Goal: Register for event/course

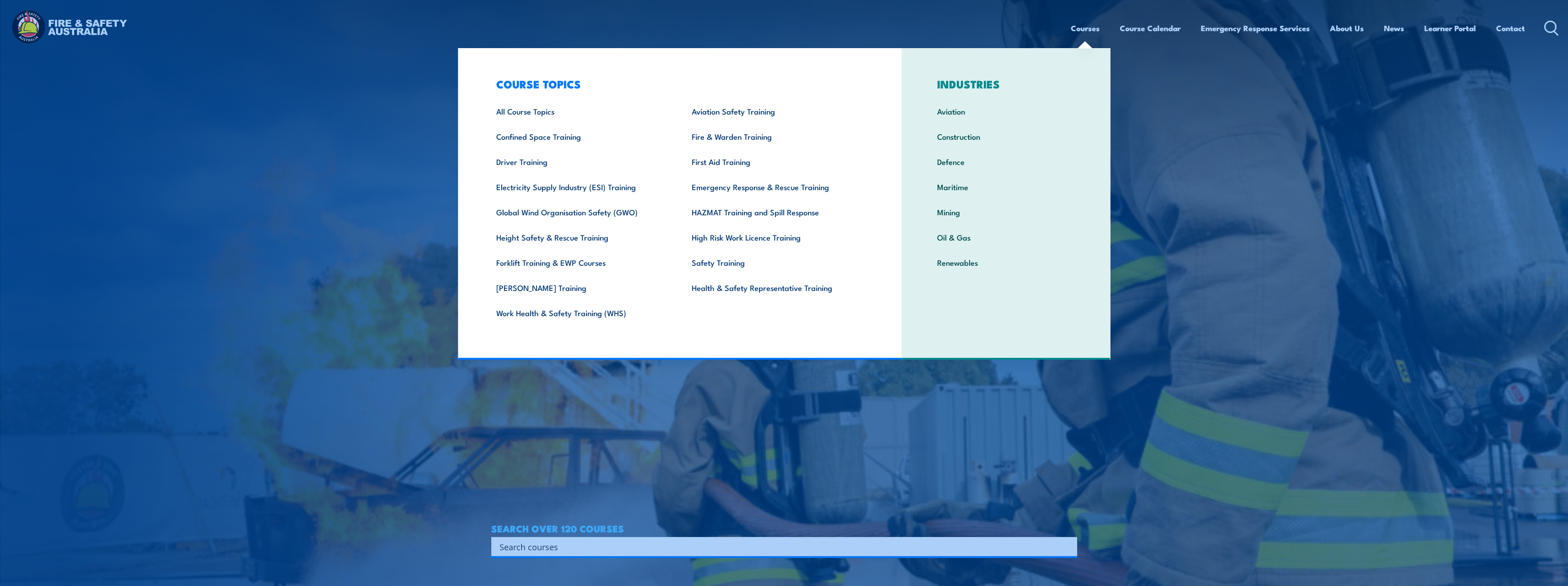
click at [1076, 29] on link "Courses" at bounding box center [1084, 28] width 29 height 24
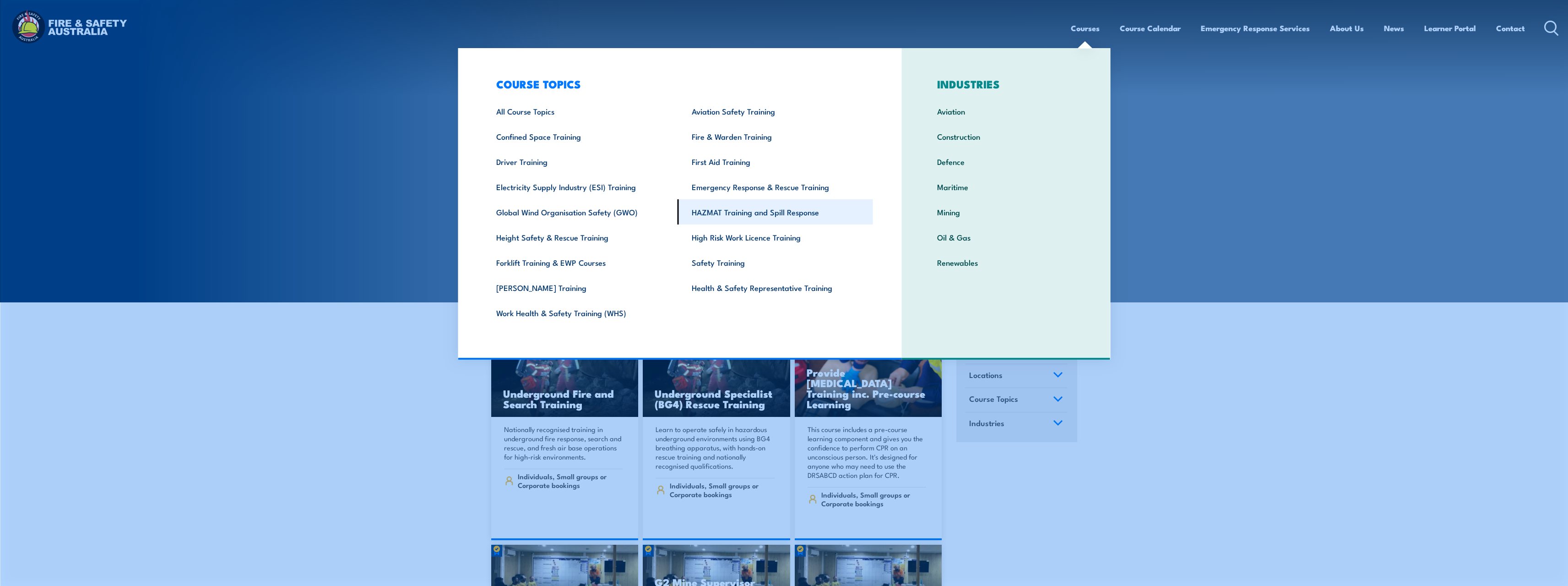
click at [738, 212] on link "HAZMAT Training and Spill Response" at bounding box center [775, 212] width 196 height 25
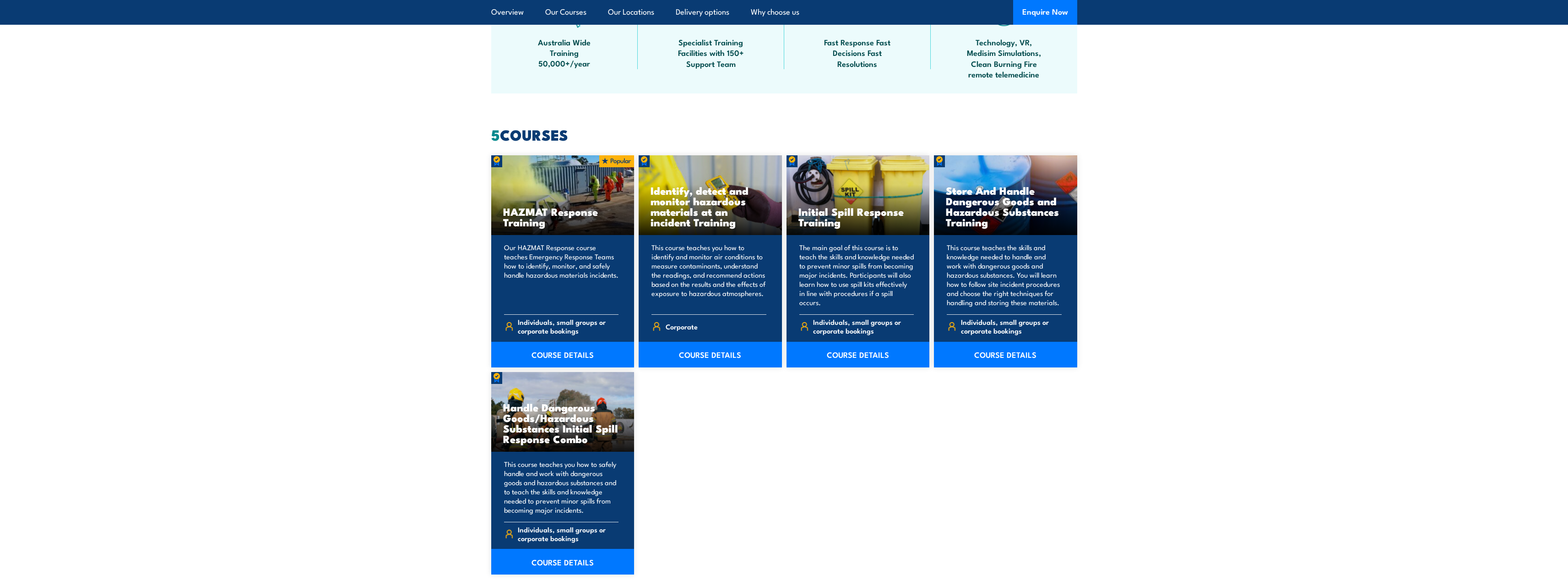
scroll to position [641, 0]
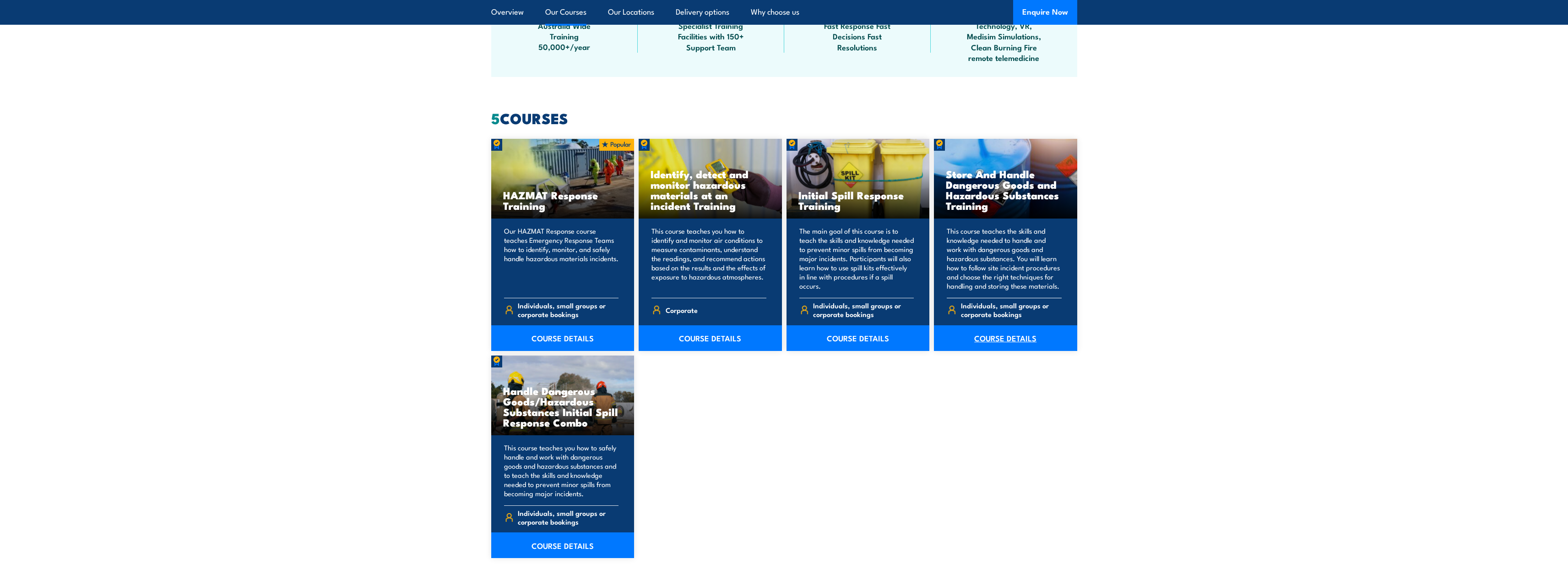
click at [1006, 340] on link "COURSE DETAILS" at bounding box center [1005, 337] width 144 height 25
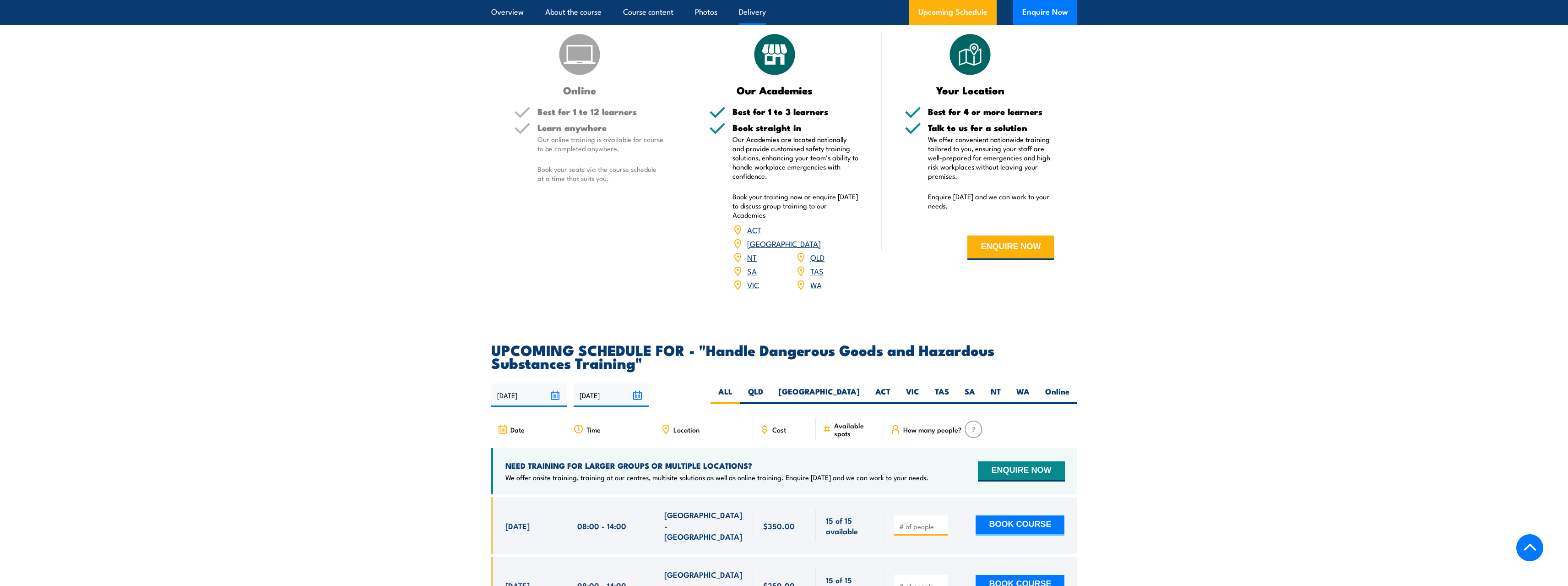
scroll to position [1236, 0]
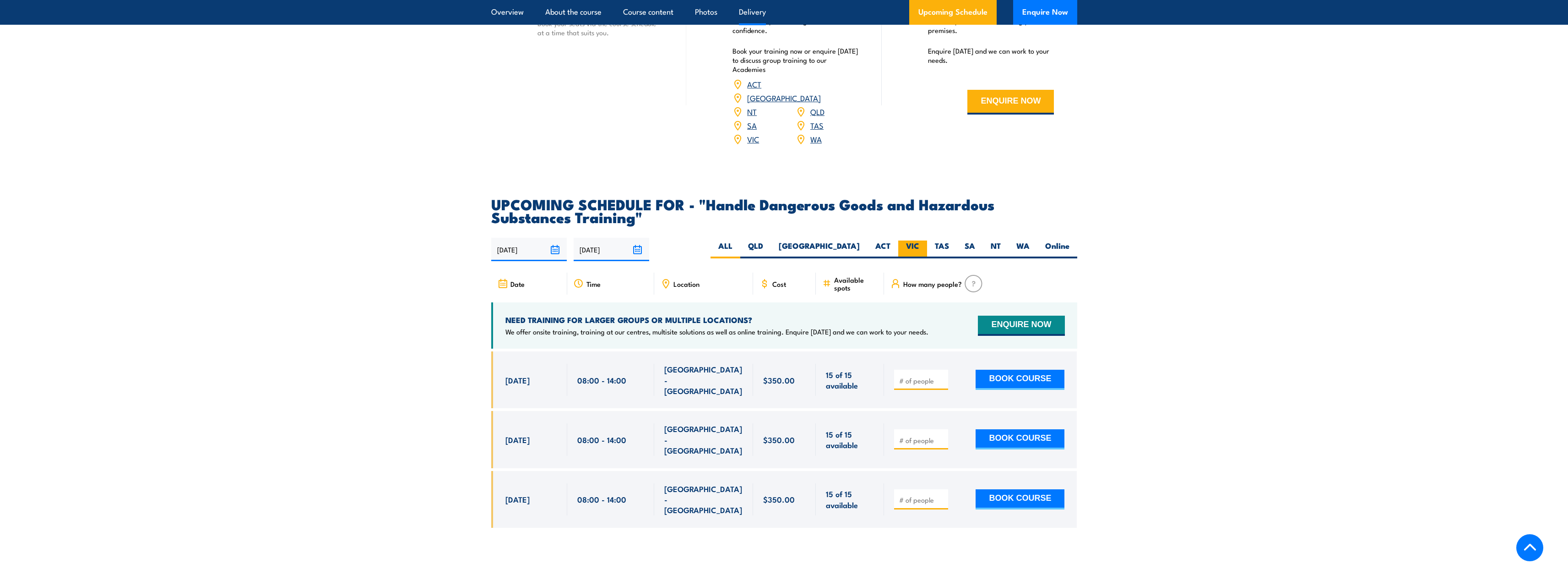
click at [915, 254] on label "VIC" at bounding box center [912, 249] width 29 height 18
click at [919, 246] on input "VIC" at bounding box center [921, 243] width 6 height 6
radio input "true"
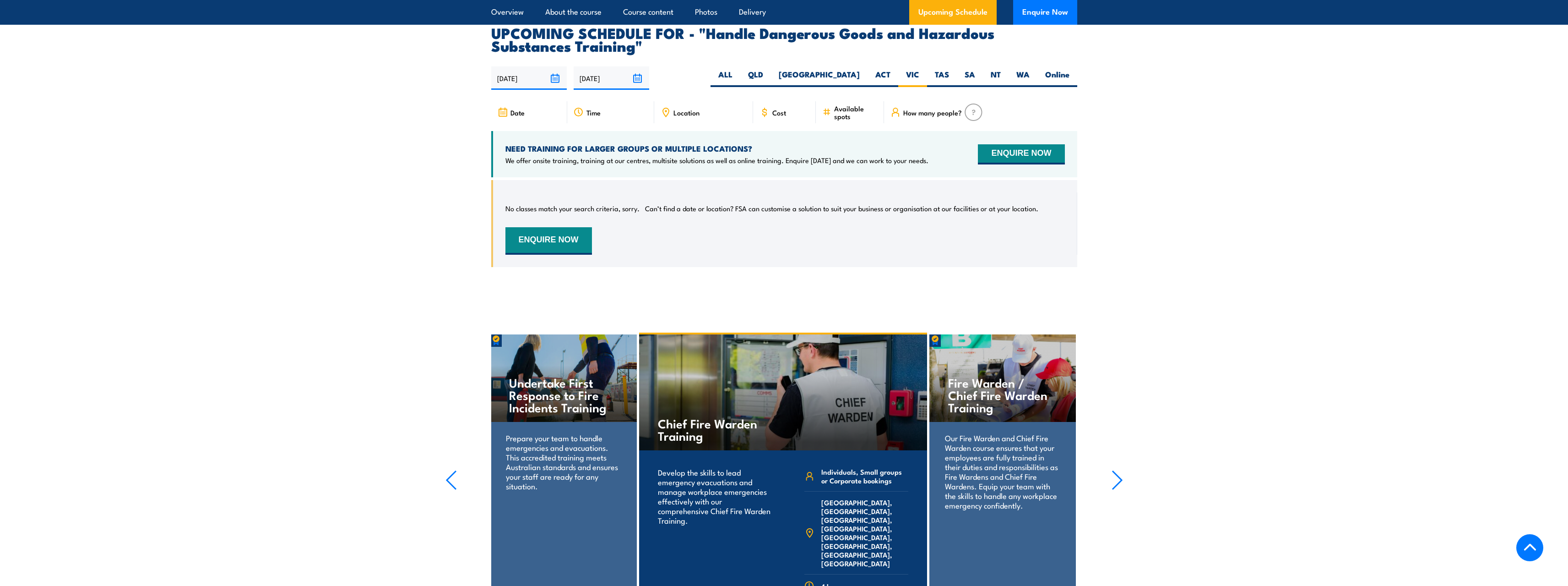
scroll to position [1350, 0]
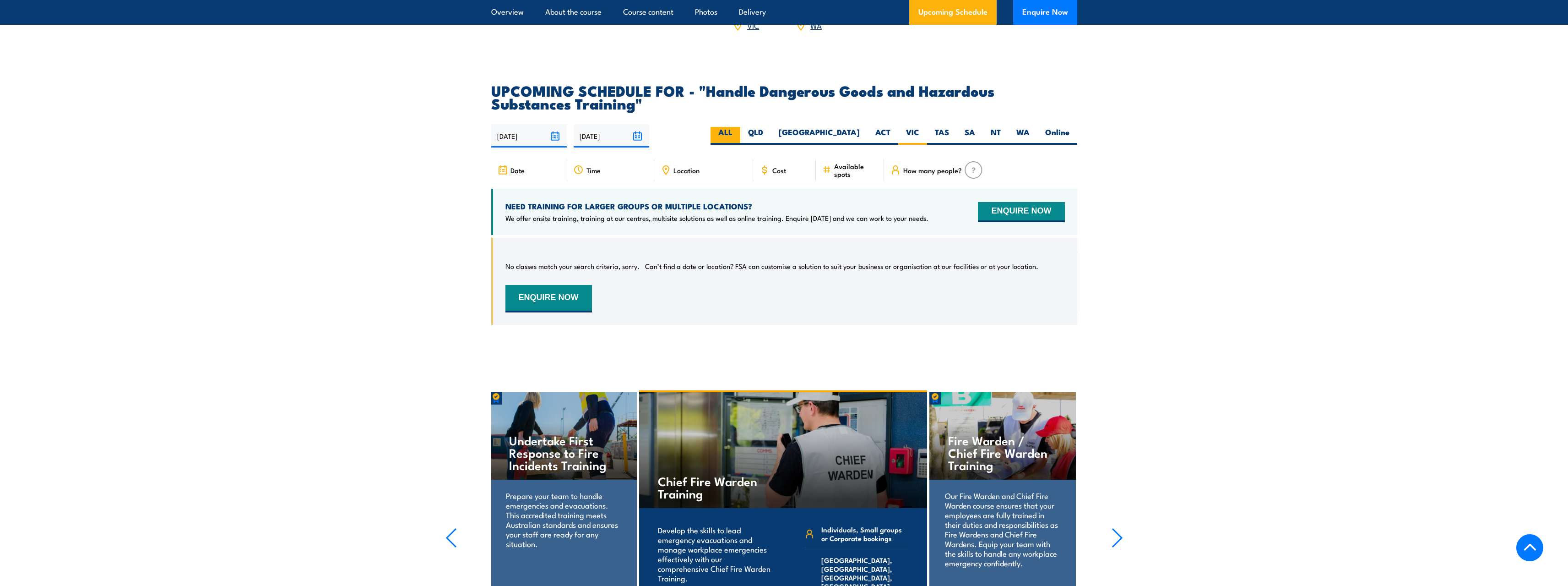
click at [740, 142] on label "ALL" at bounding box center [725, 136] width 30 height 18
click at [739, 133] on input "ALL" at bounding box center [735, 130] width 6 height 6
radio input "true"
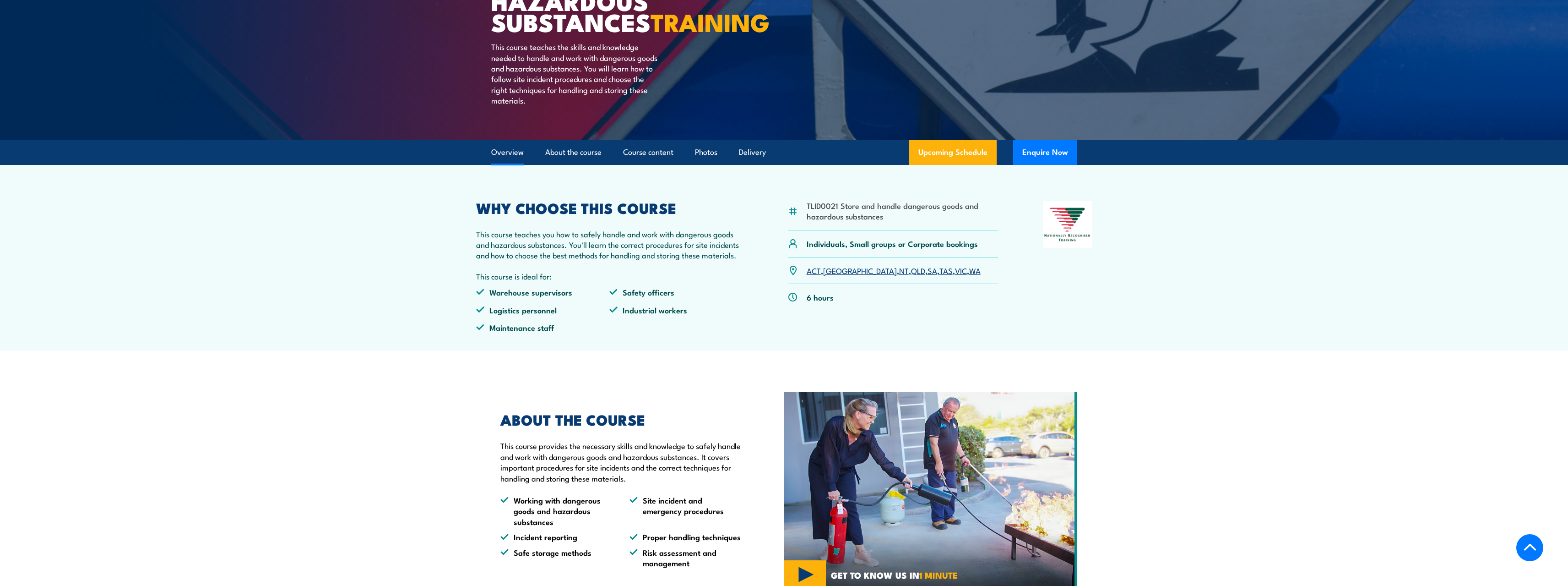
scroll to position [113, 0]
